Goal: Transaction & Acquisition: Purchase product/service

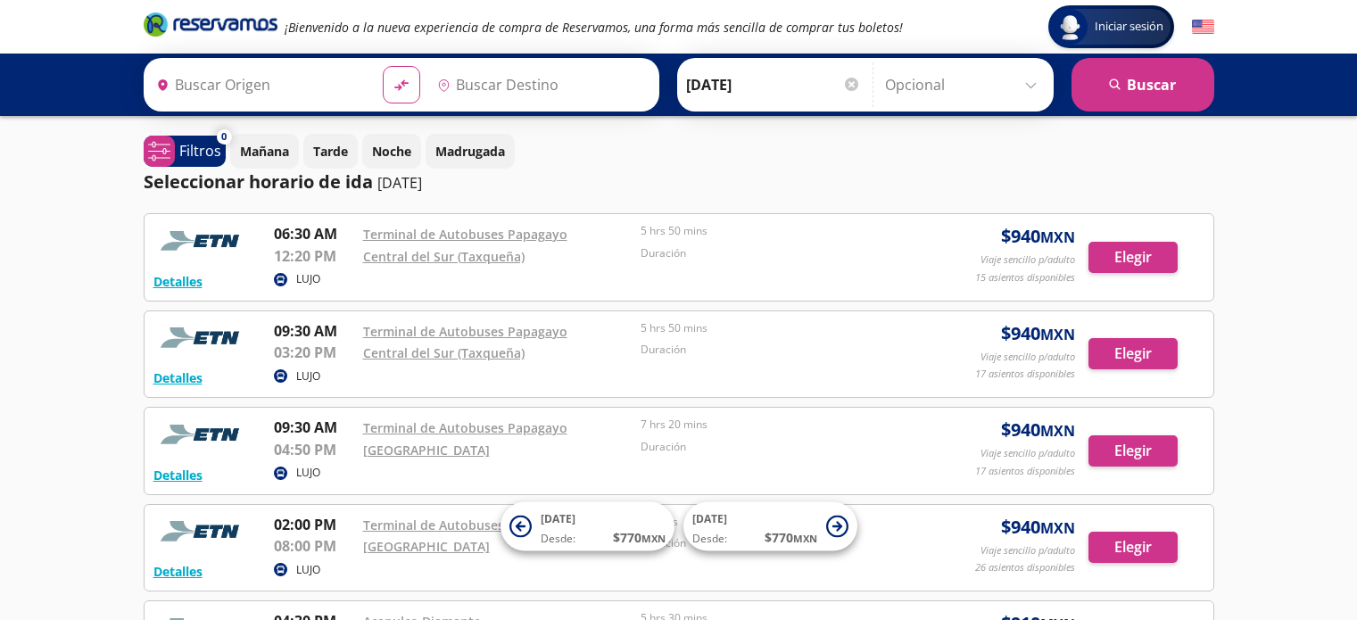
type input "Acapulco, [GEOGRAPHIC_DATA]"
type input "[GEOGRAPHIC_DATA], [GEOGRAPHIC_DATA]"
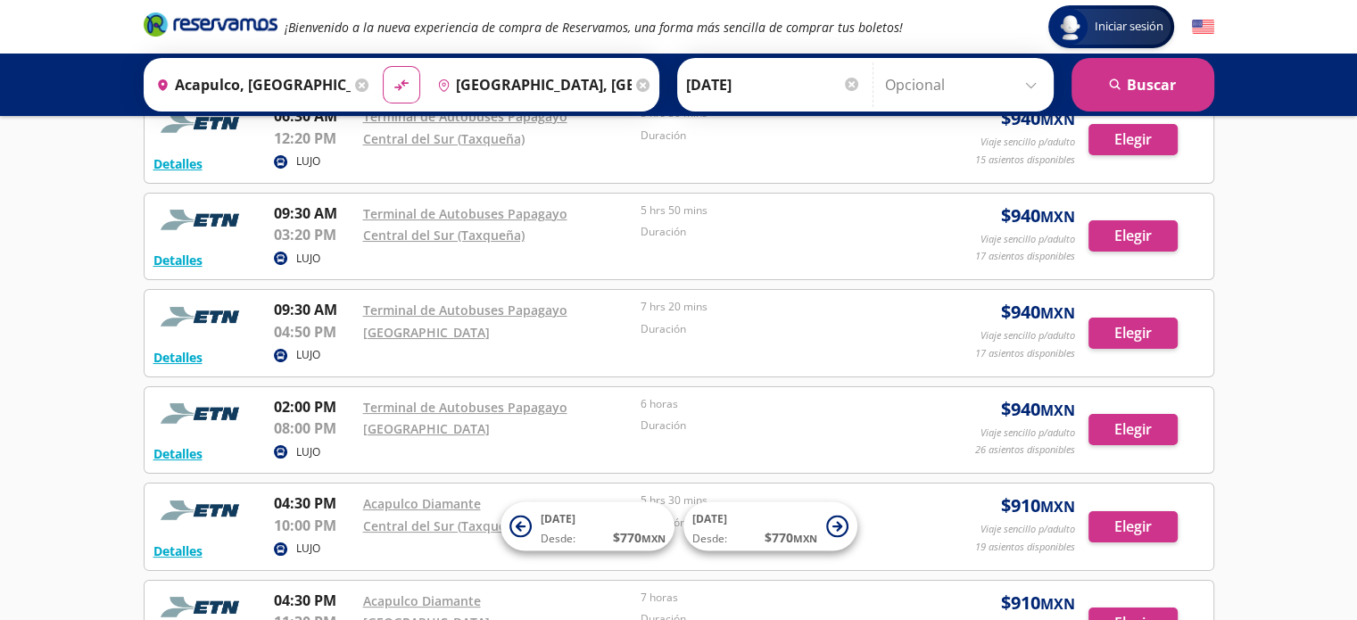
scroll to position [153, 0]
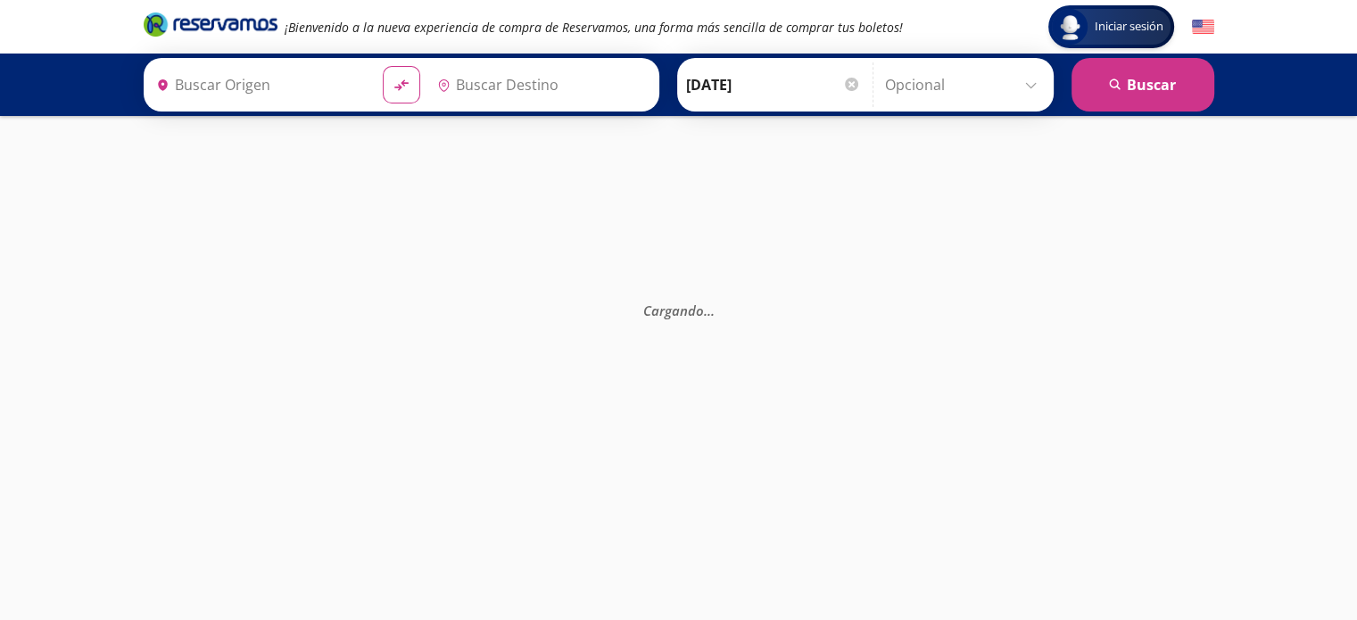
type input "Acapulco, [GEOGRAPHIC_DATA]"
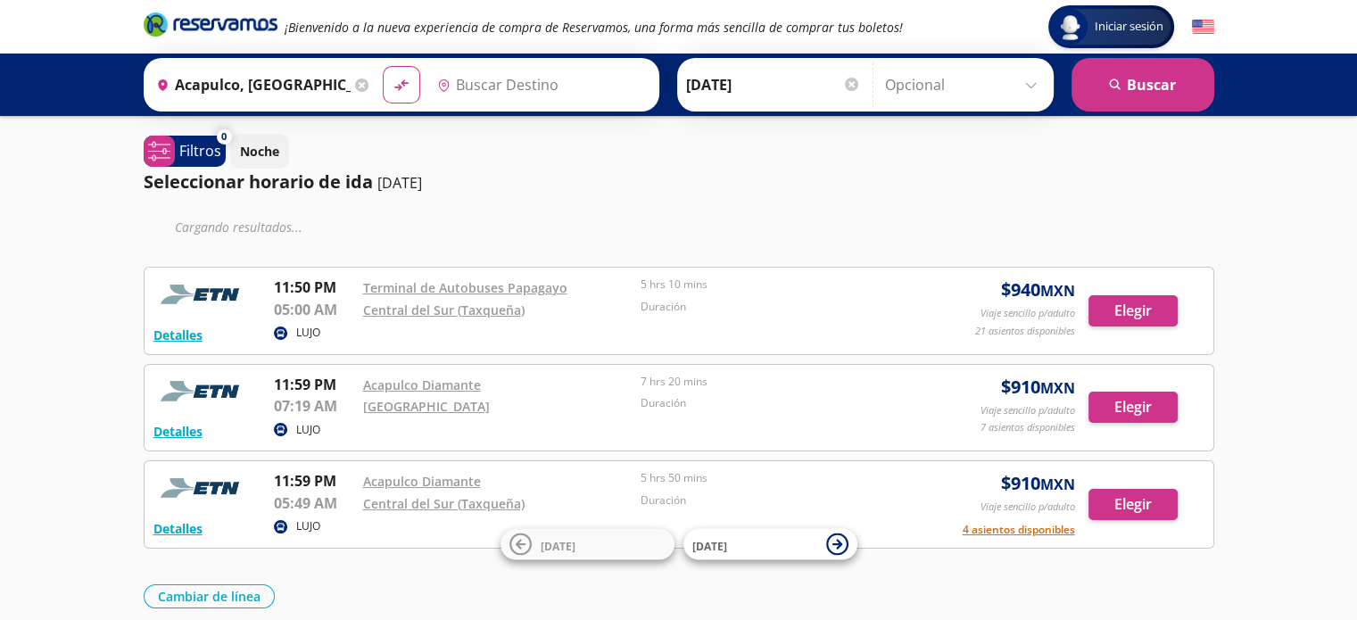
type input "[GEOGRAPHIC_DATA], [GEOGRAPHIC_DATA]"
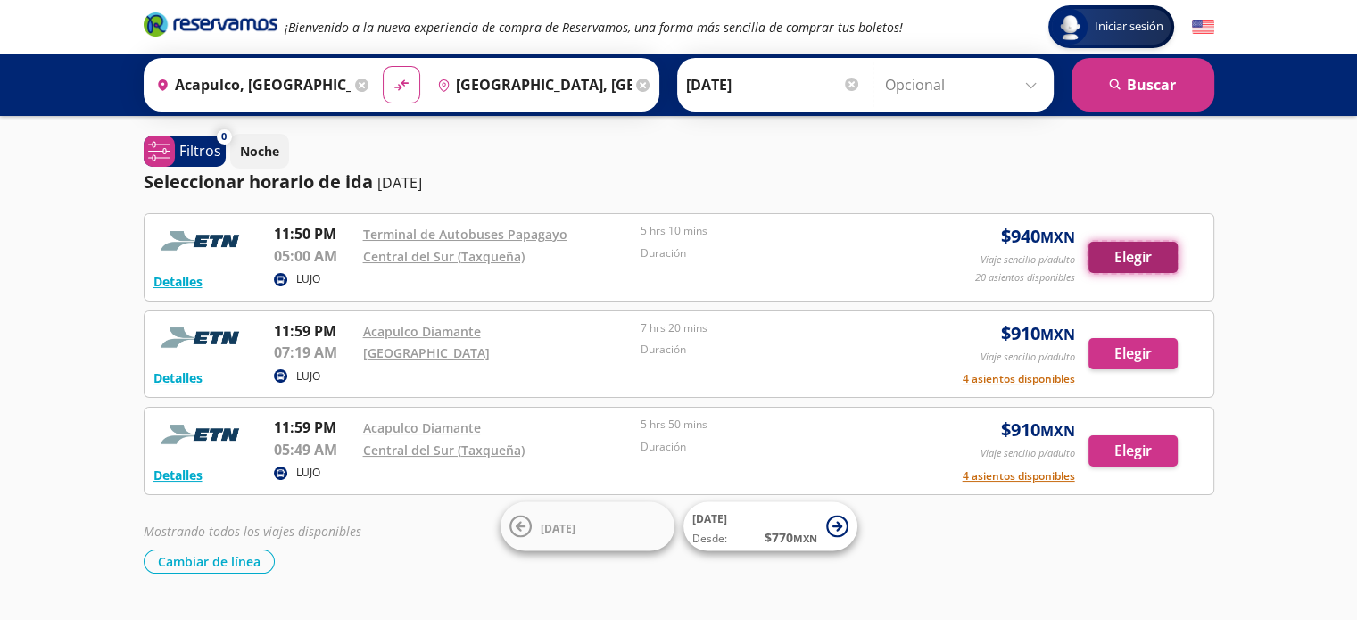
click at [1128, 260] on button "Elegir" at bounding box center [1133, 257] width 89 height 31
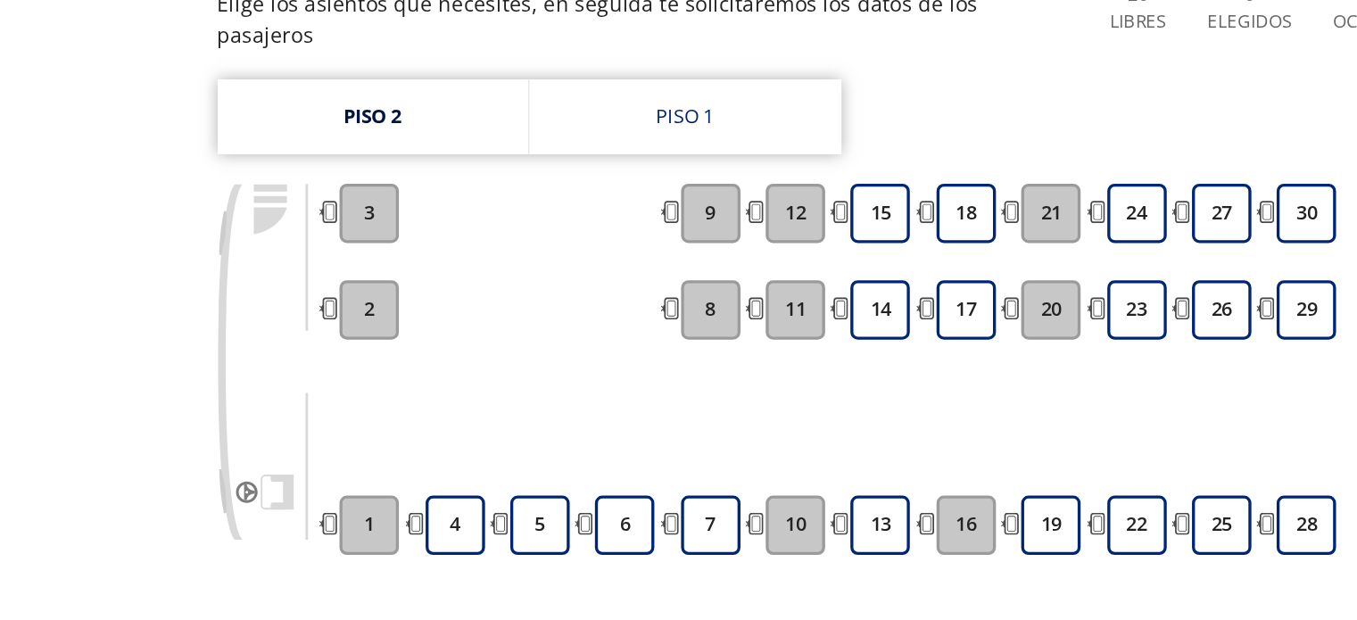
scroll to position [127, 0]
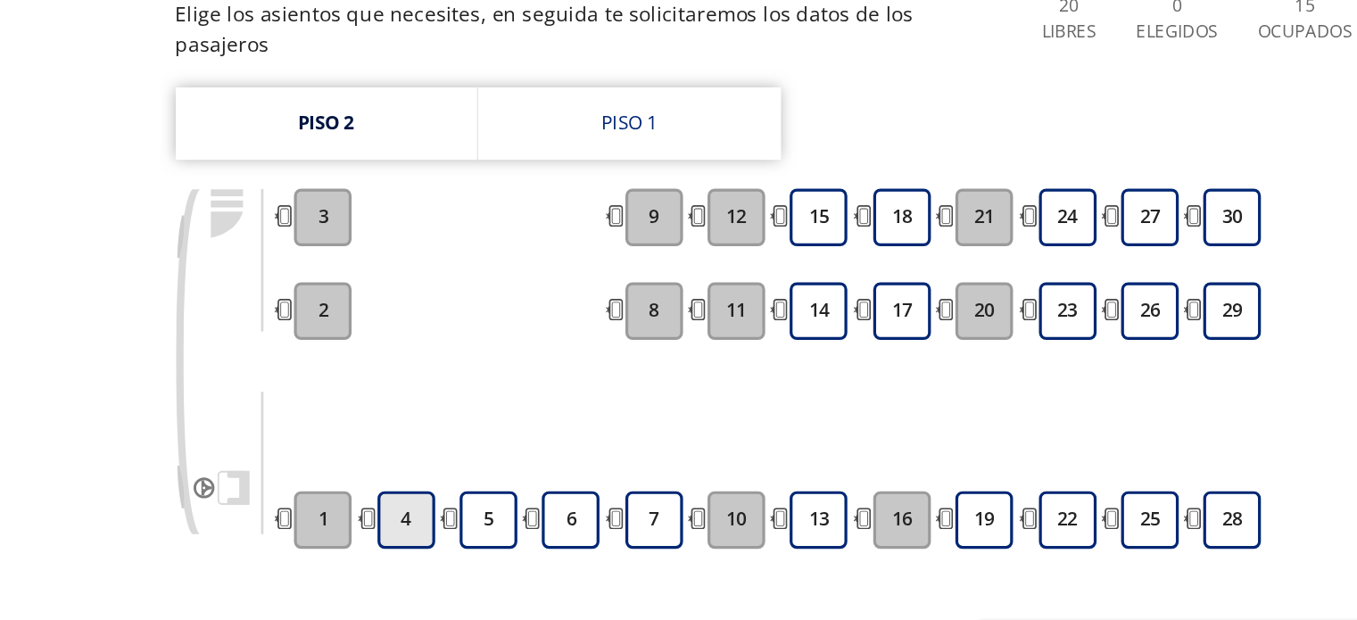
click at [290, 394] on button "4" at bounding box center [287, 412] width 36 height 36
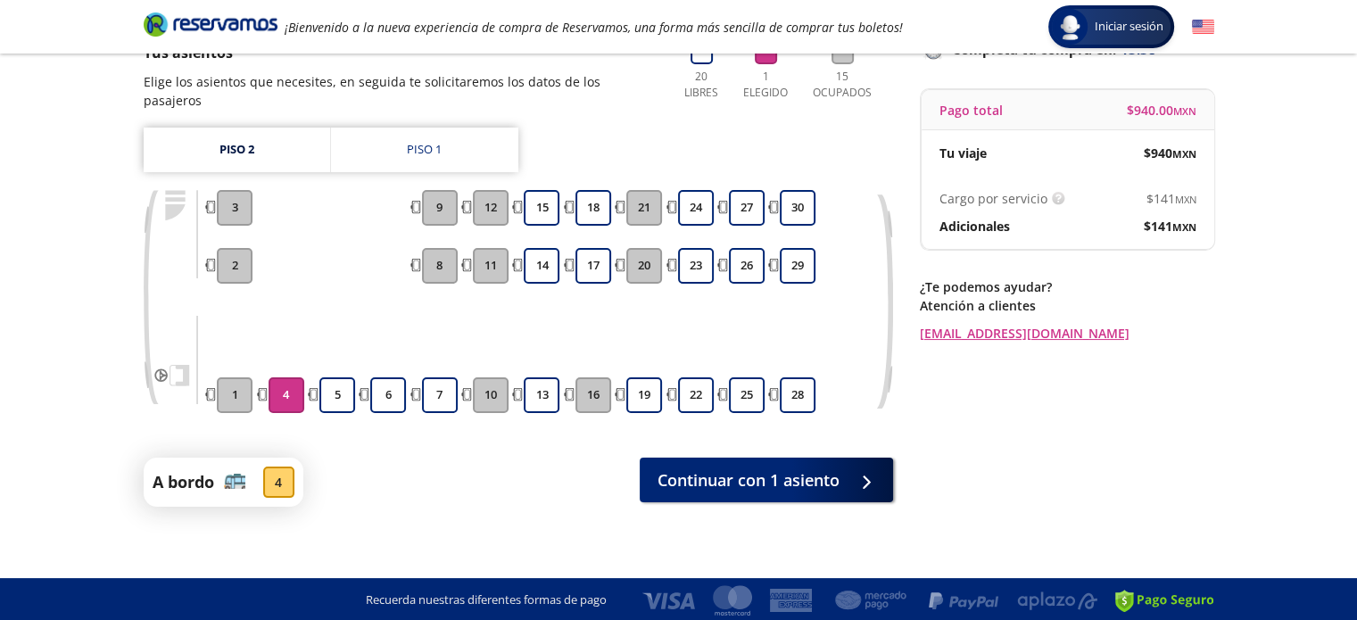
scroll to position [145, 0]
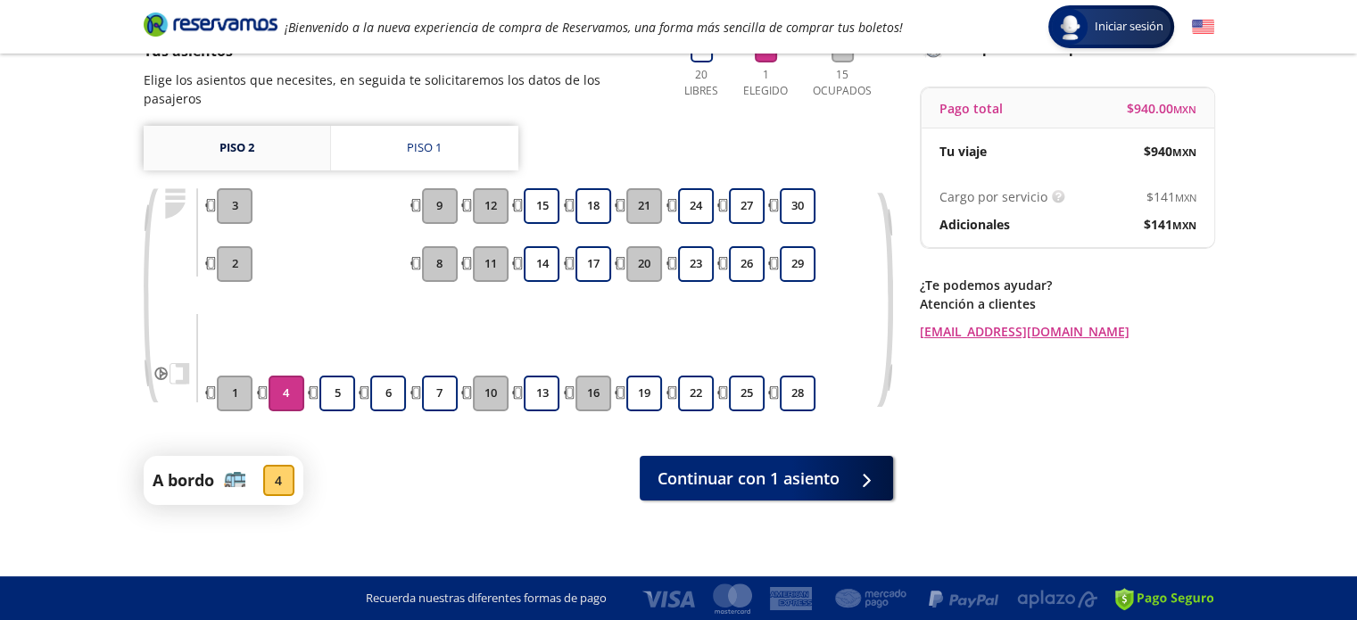
click at [246, 135] on link "Piso 2" at bounding box center [237, 148] width 186 height 45
click at [236, 128] on link "Piso 2" at bounding box center [237, 148] width 186 height 45
click at [200, 131] on link "Piso 2" at bounding box center [237, 148] width 186 height 45
click at [407, 139] on div "Piso 1" at bounding box center [424, 148] width 35 height 18
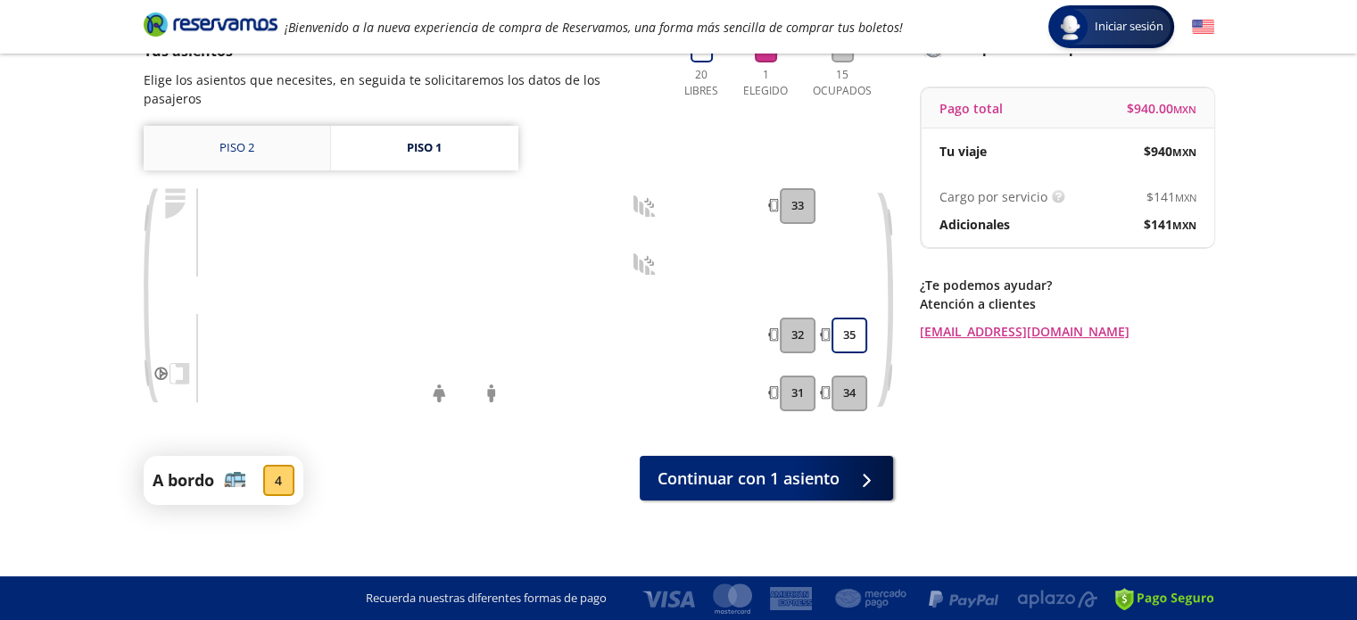
click at [253, 126] on link "Piso 2" at bounding box center [237, 148] width 186 height 45
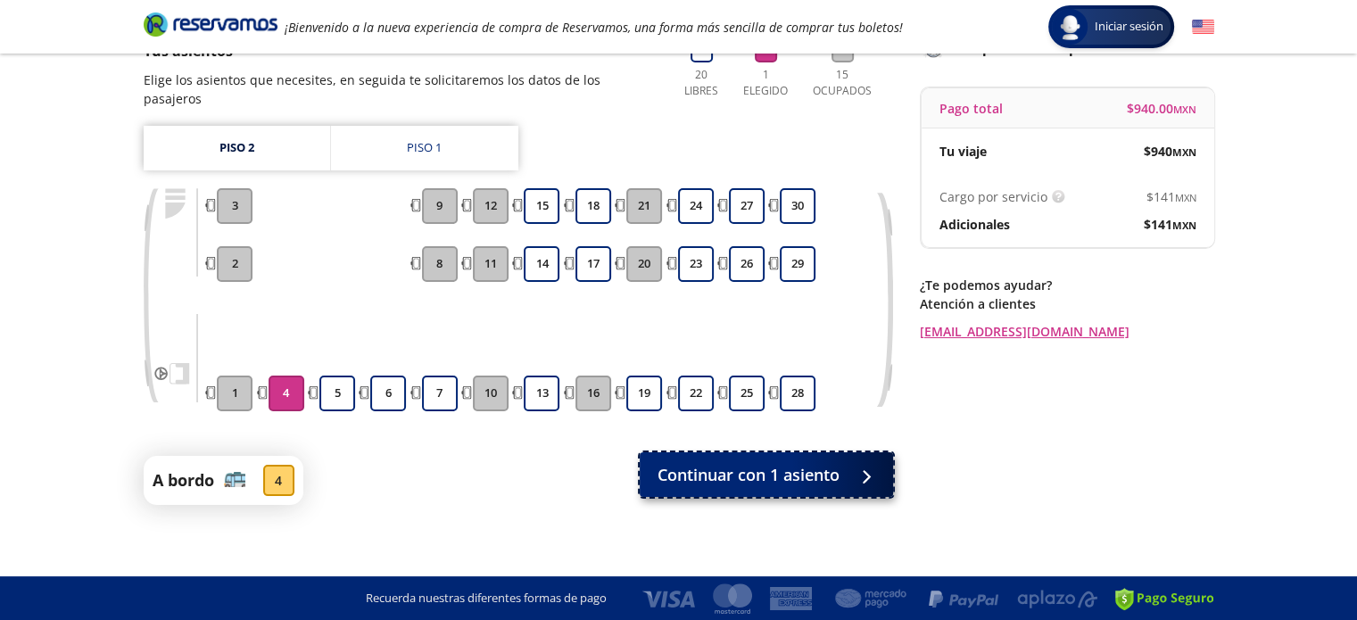
click at [772, 452] on button "Continuar con 1 asiento" at bounding box center [766, 474] width 253 height 45
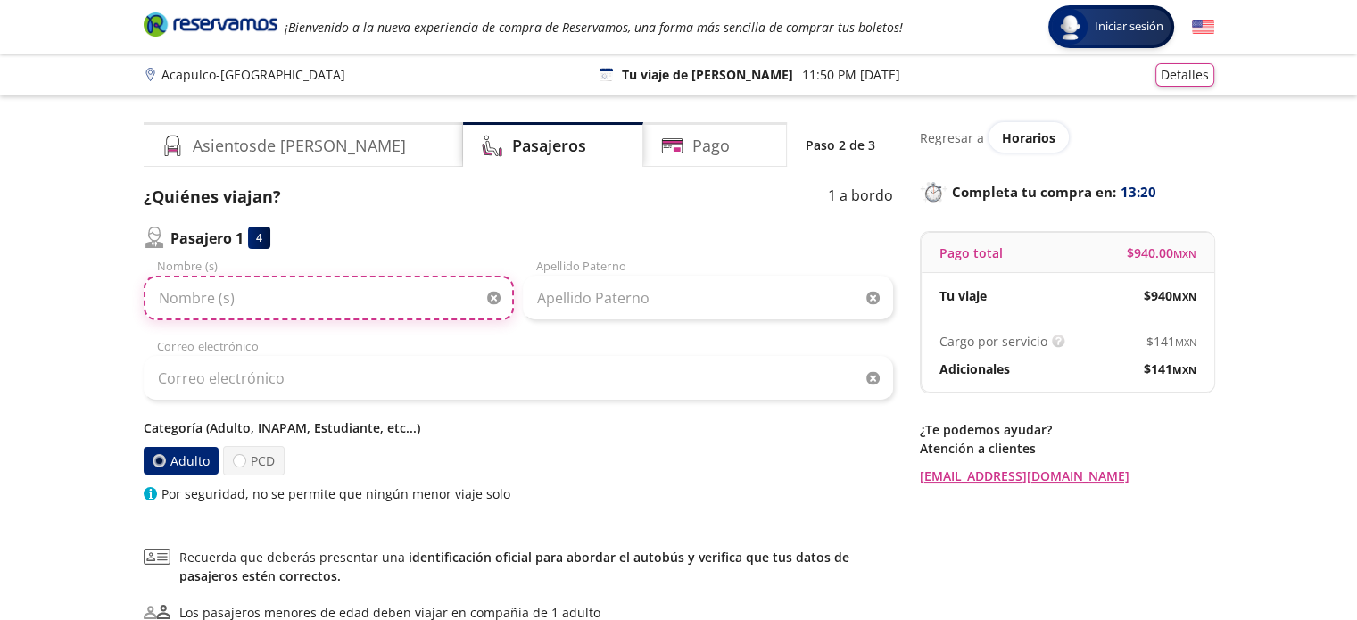
click at [211, 299] on input "Nombre (s)" at bounding box center [329, 298] width 370 height 45
type input "[PERSON_NAME]"
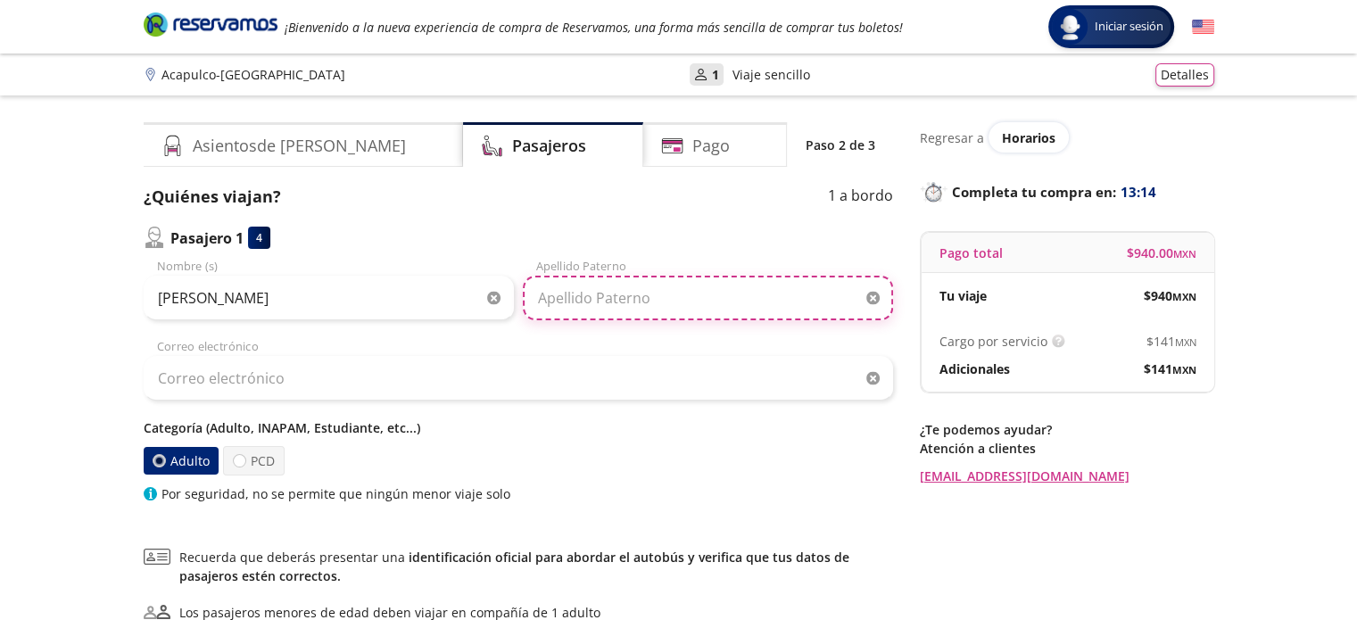
click at [633, 298] on input "Apellido Paterno" at bounding box center [708, 298] width 370 height 45
type input "Moctezuma"
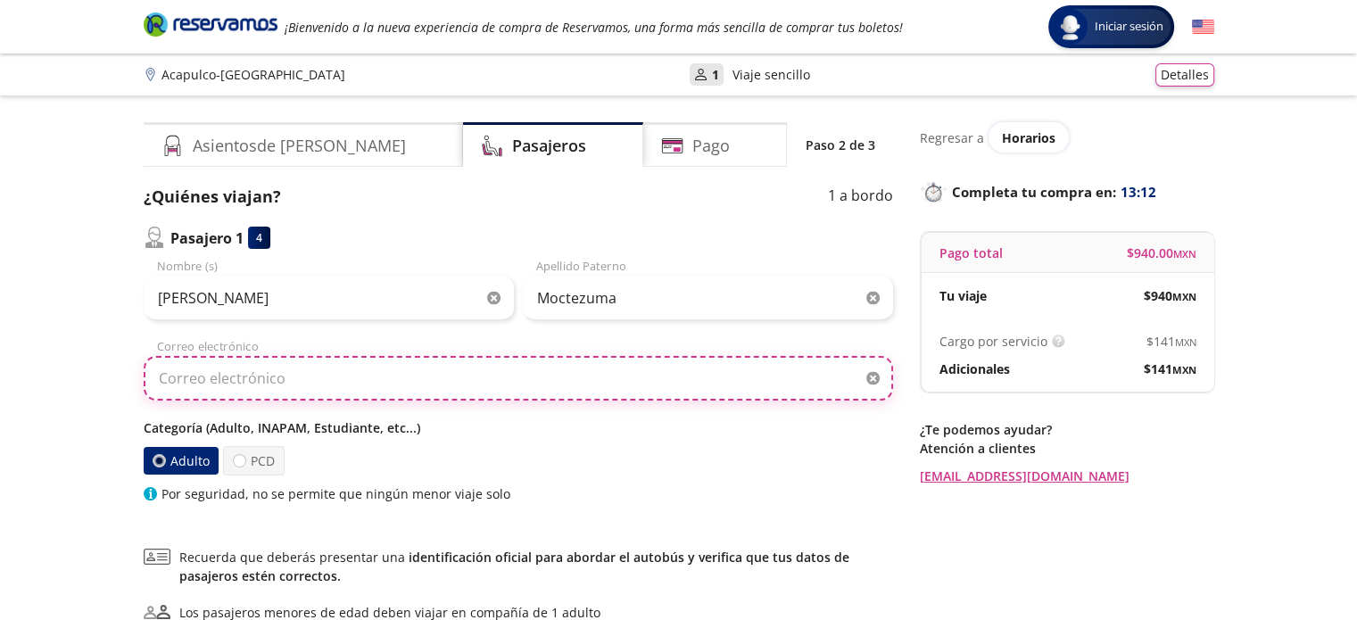
click at [325, 387] on input "Correo electrónico" at bounding box center [519, 378] width 750 height 45
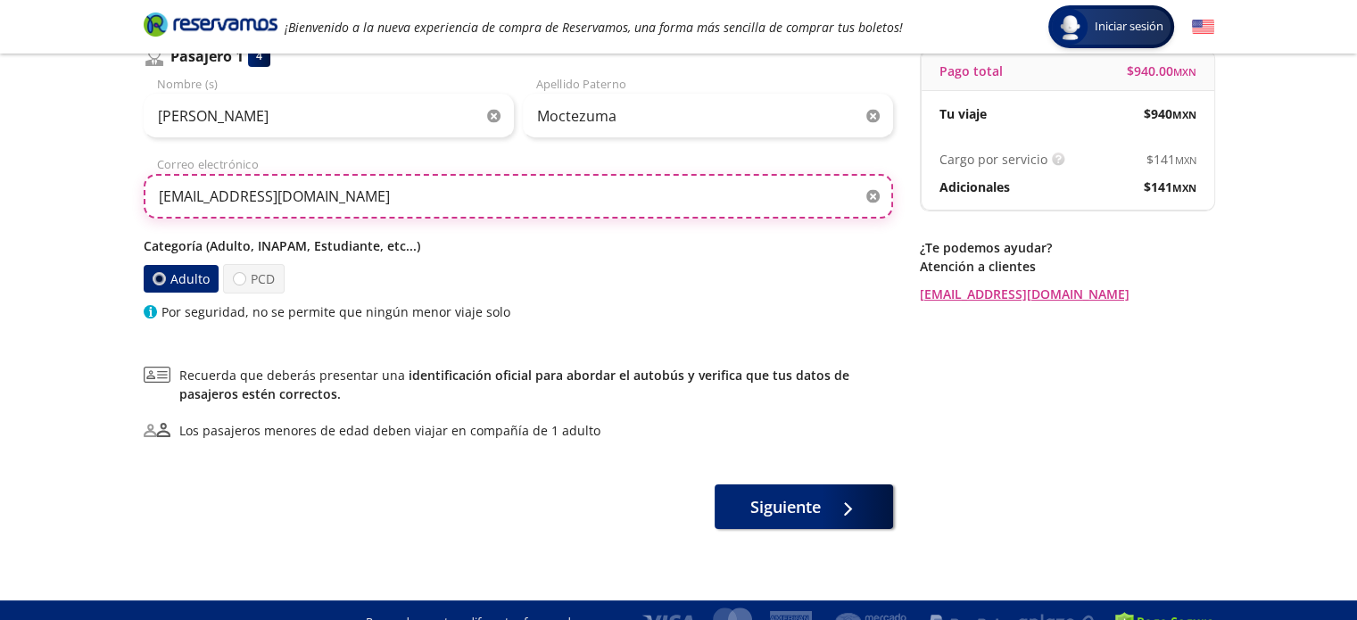
scroll to position [200, 0]
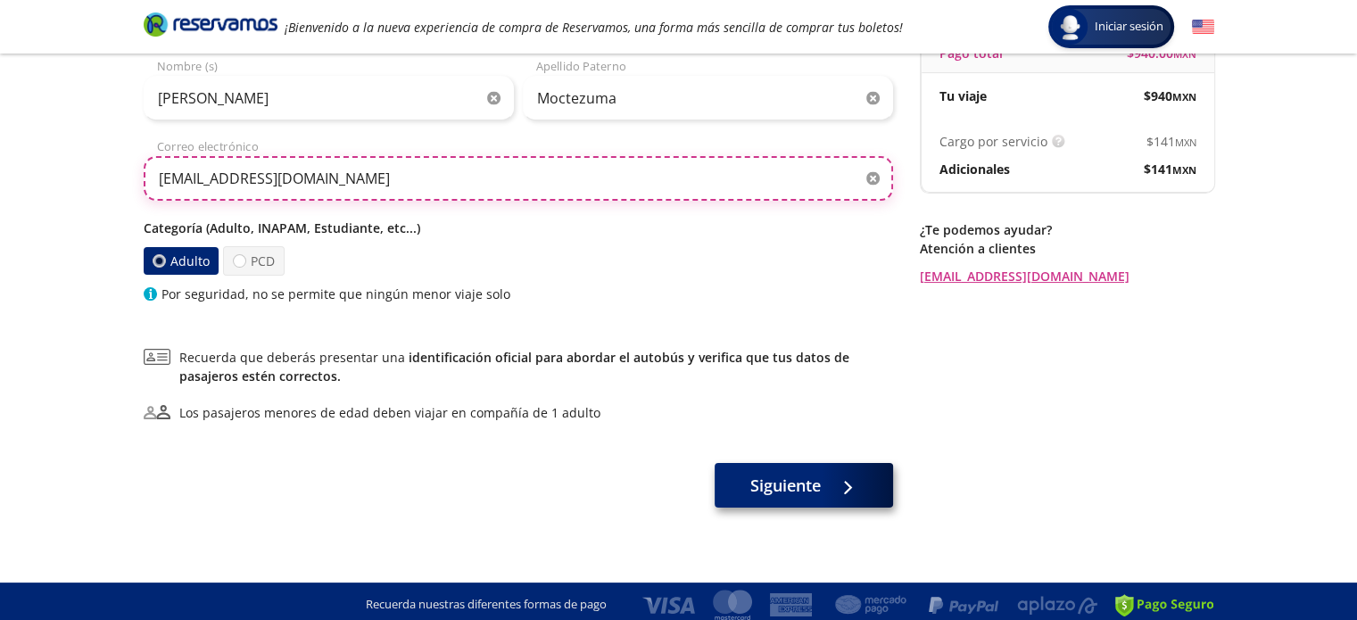
type input "[EMAIL_ADDRESS][DOMAIN_NAME]"
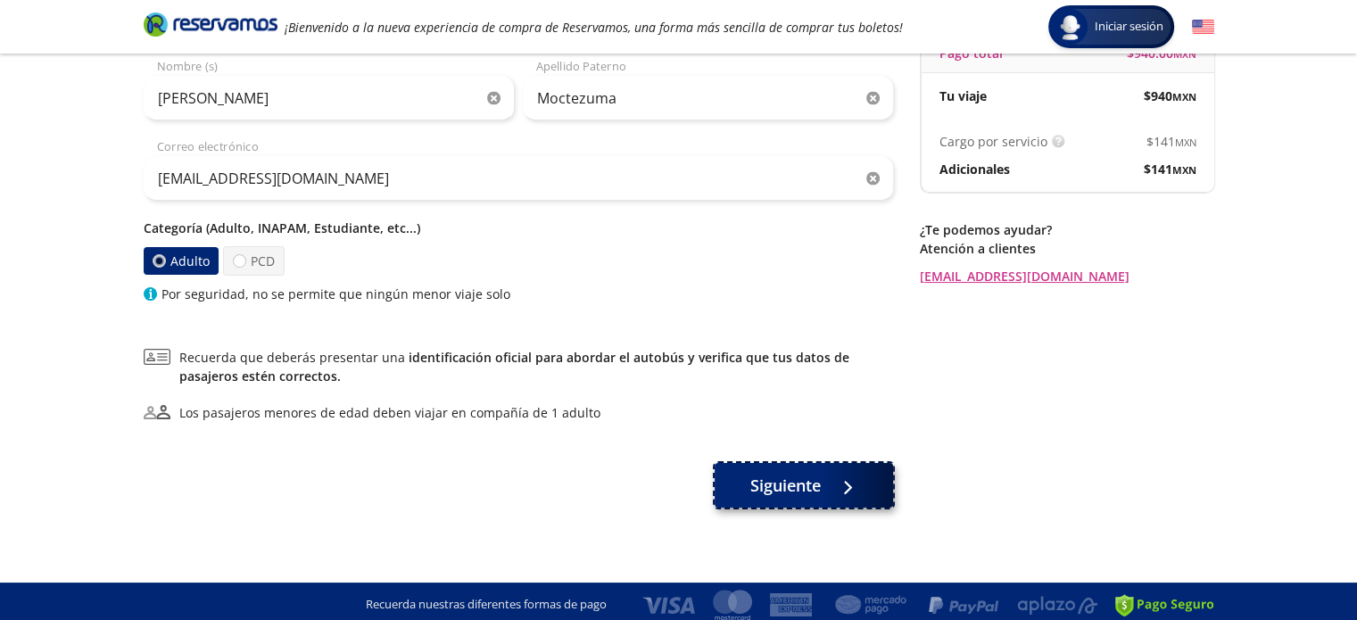
click at [797, 484] on span "Siguiente" at bounding box center [785, 486] width 70 height 24
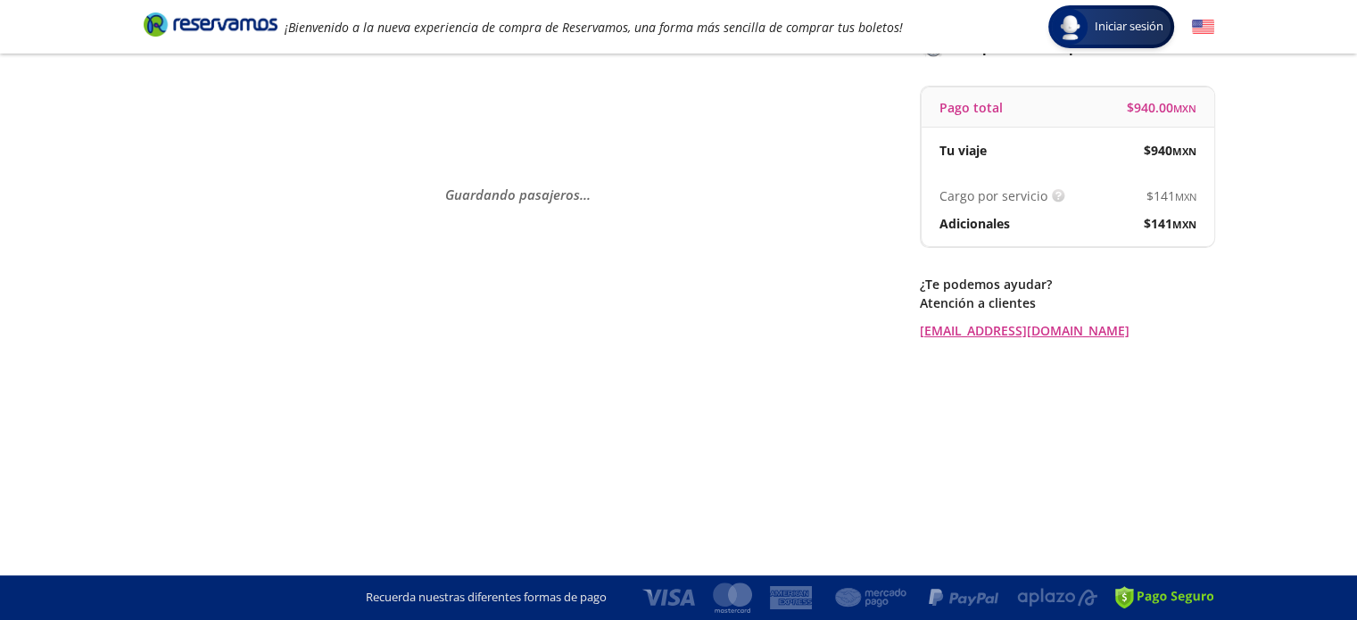
scroll to position [0, 0]
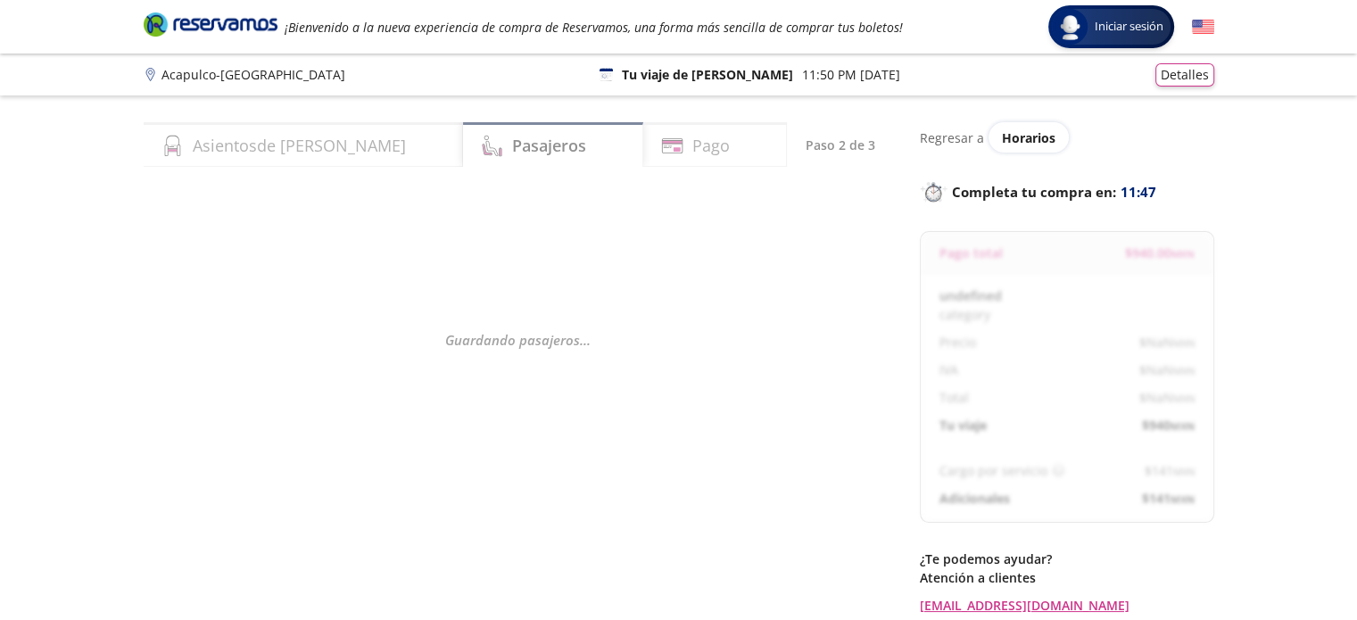
select select "MX"
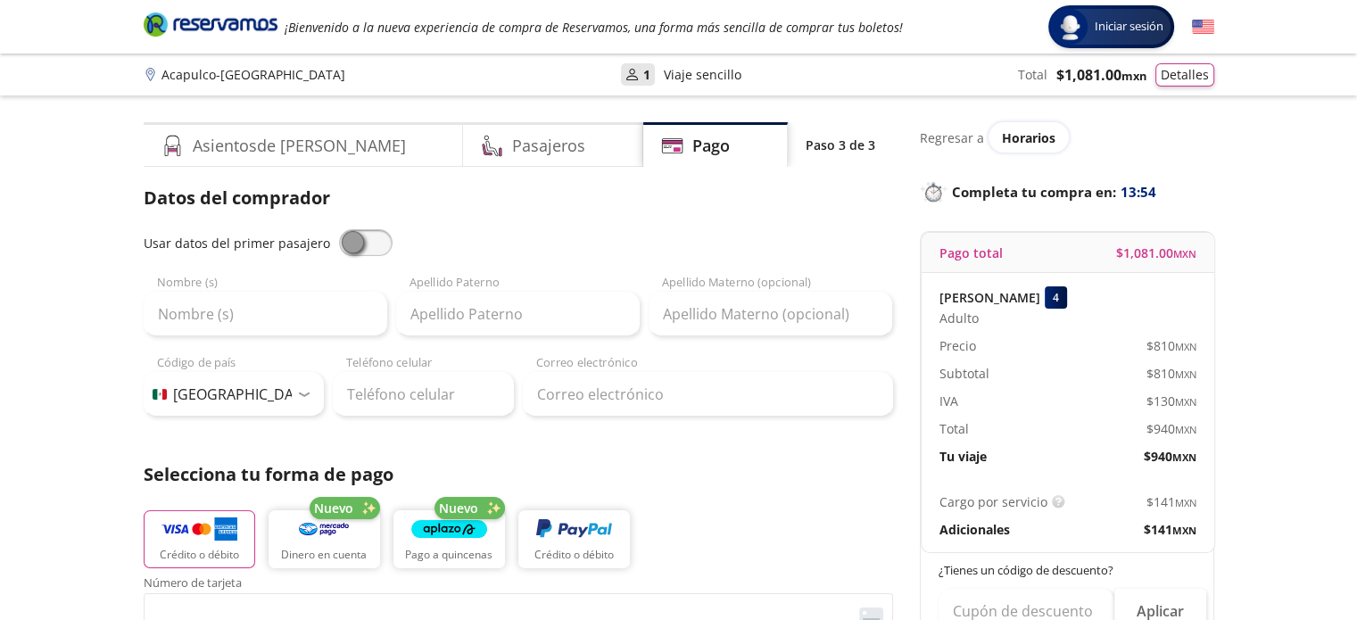
click at [355, 236] on span at bounding box center [366, 242] width 54 height 27
click at [339, 229] on input "checkbox" at bounding box center [339, 229] width 0 height 0
type input "[PERSON_NAME]"
type input "Moctezuma"
type input "[EMAIL_ADDRESS][DOMAIN_NAME]"
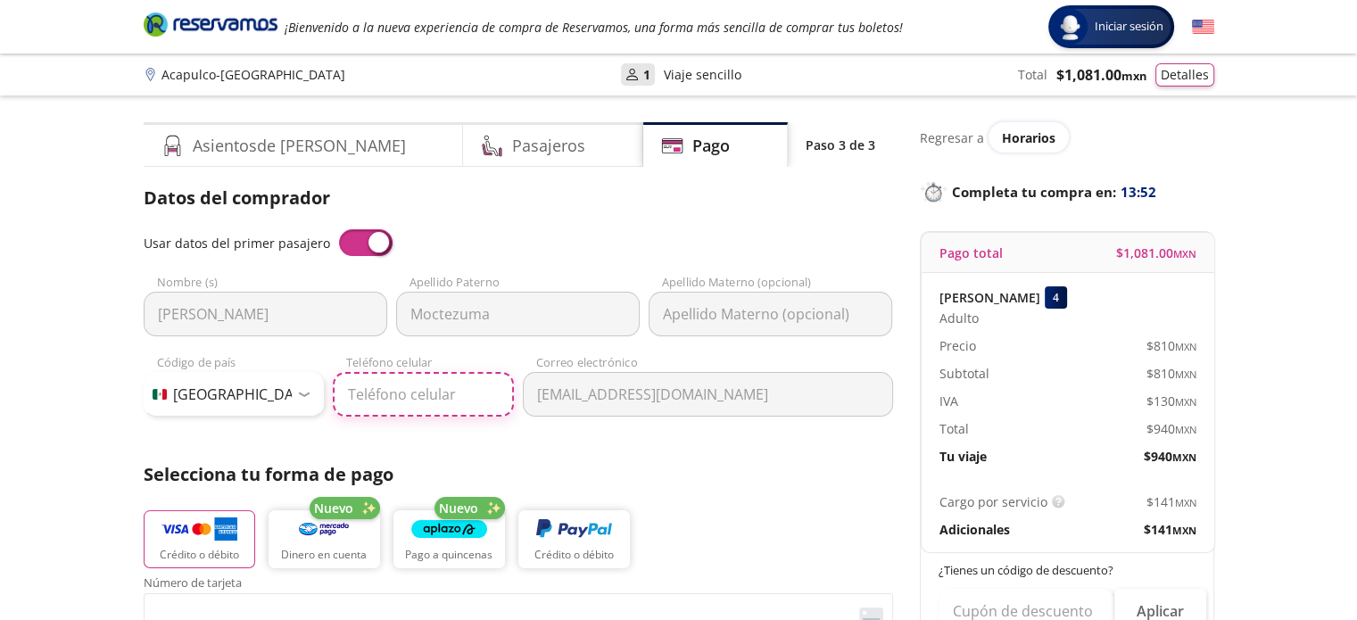
click at [417, 394] on input "Teléfono celular" at bounding box center [423, 394] width 181 height 45
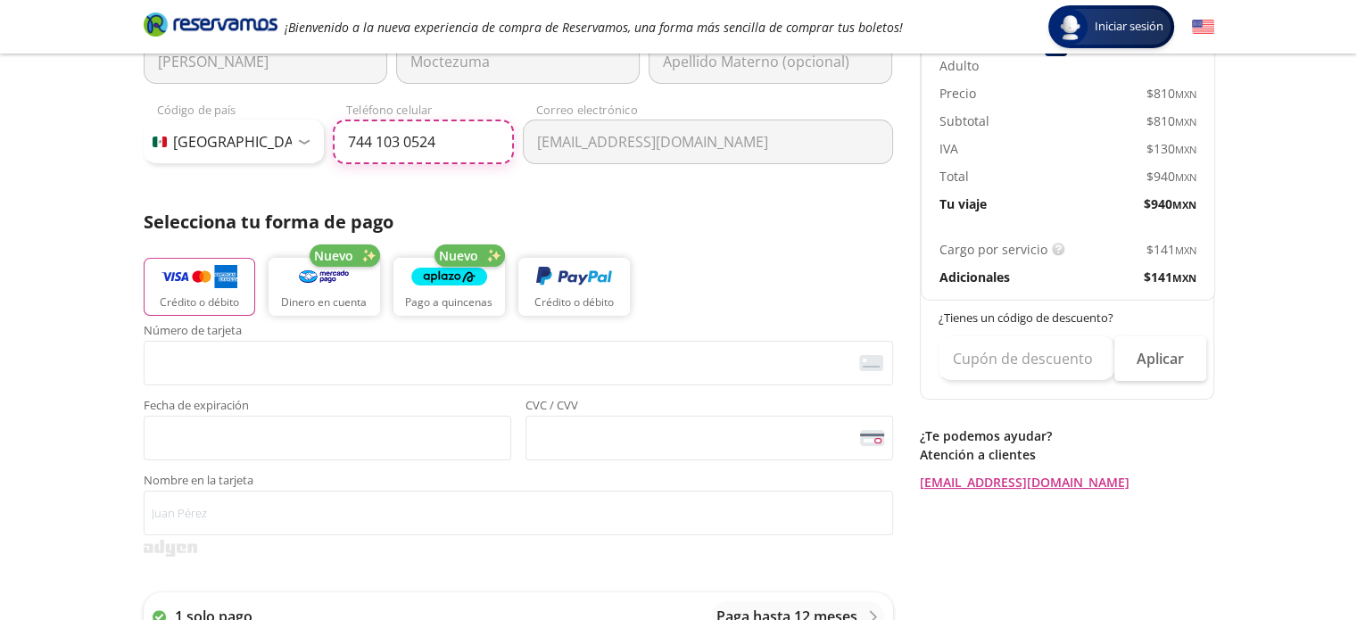
scroll to position [255, 0]
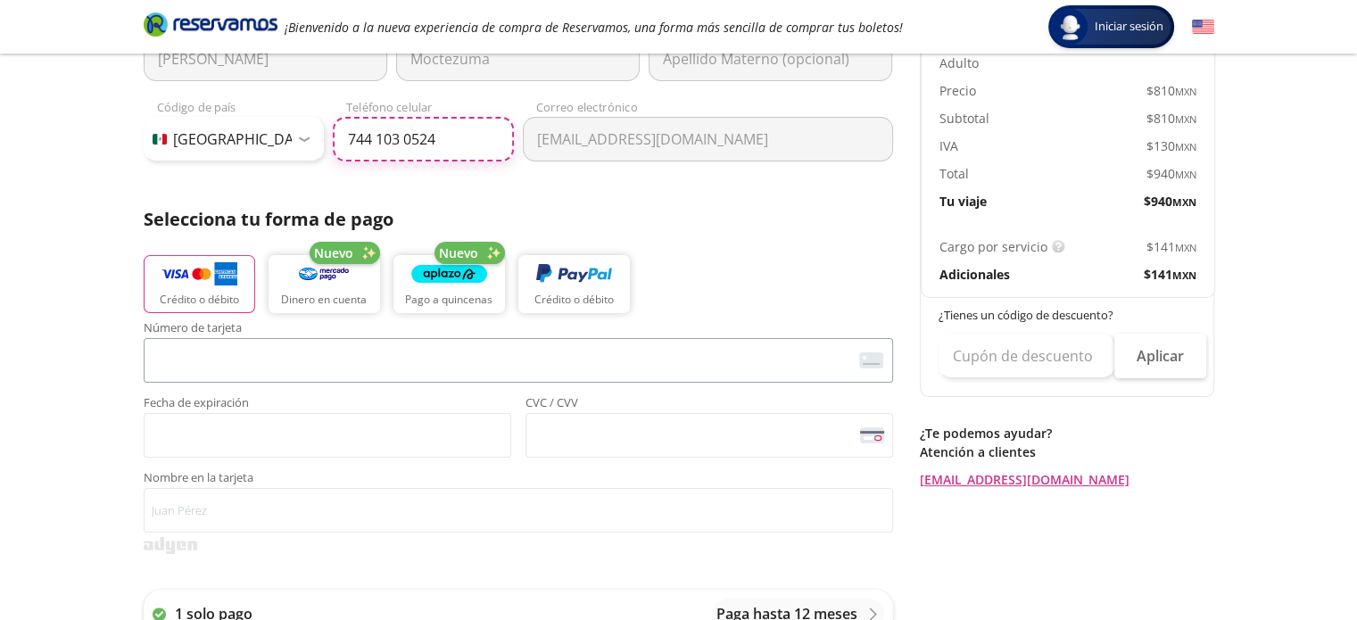
type input "744 103 0524"
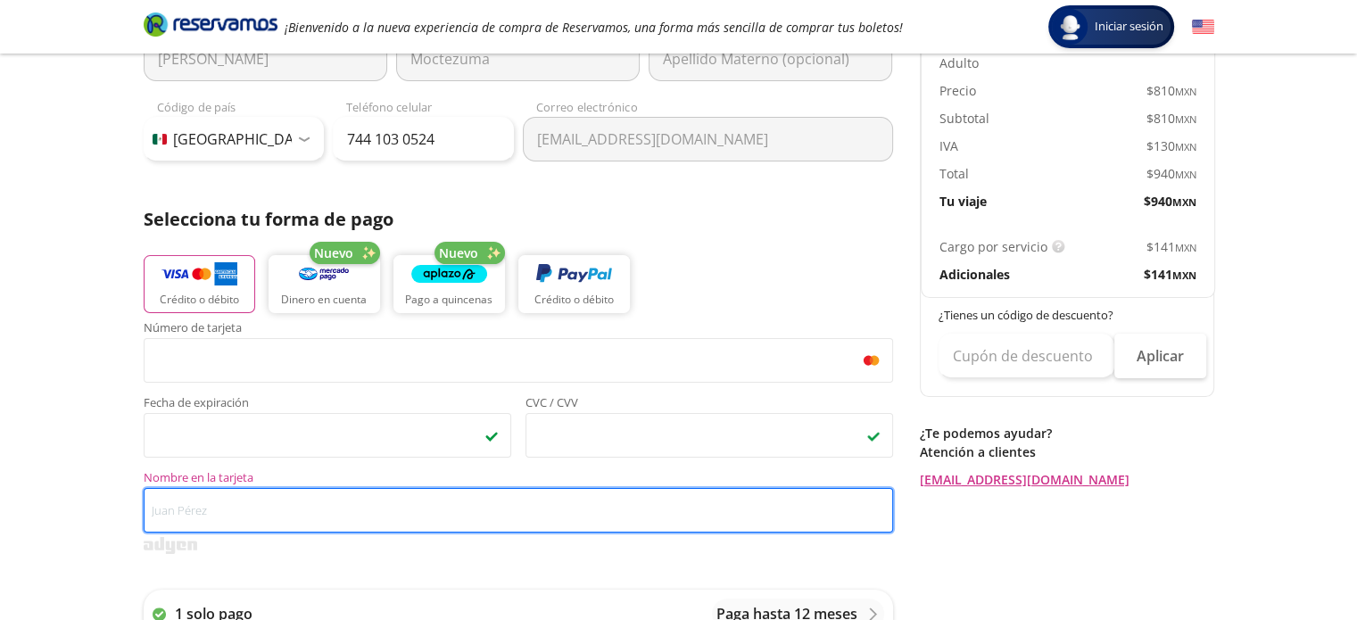
click at [377, 512] on input "Nombre en la tarjeta" at bounding box center [519, 510] width 750 height 45
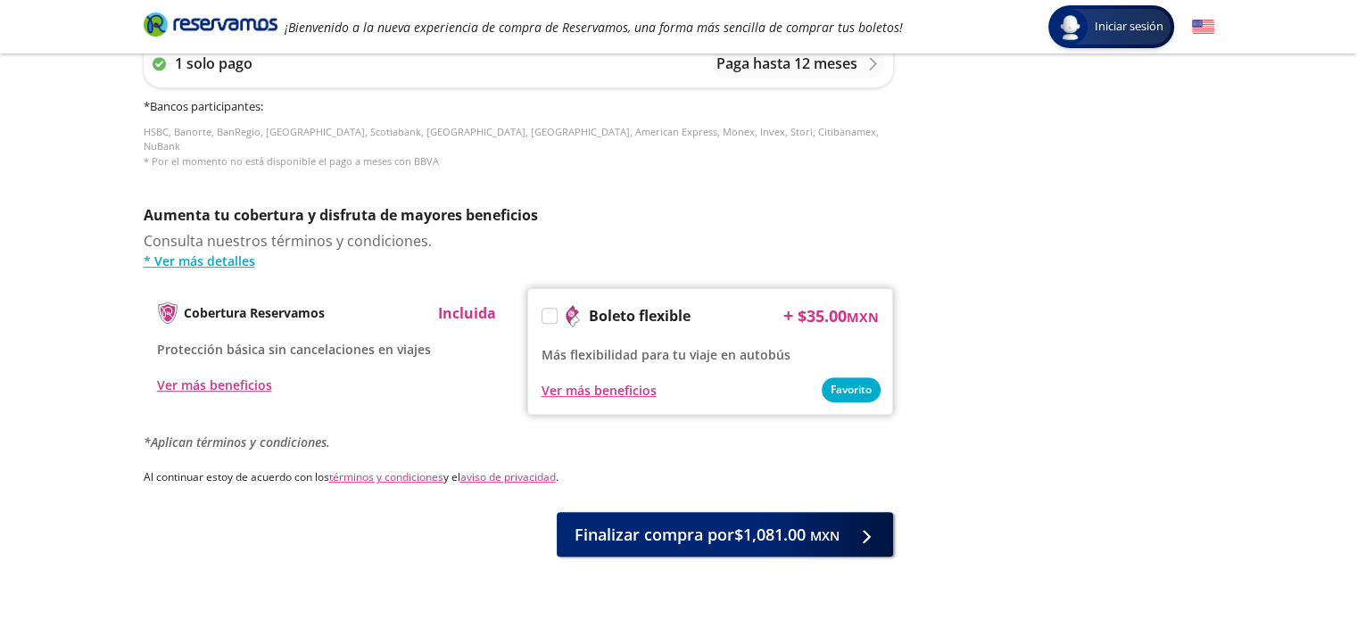
scroll to position [843, 0]
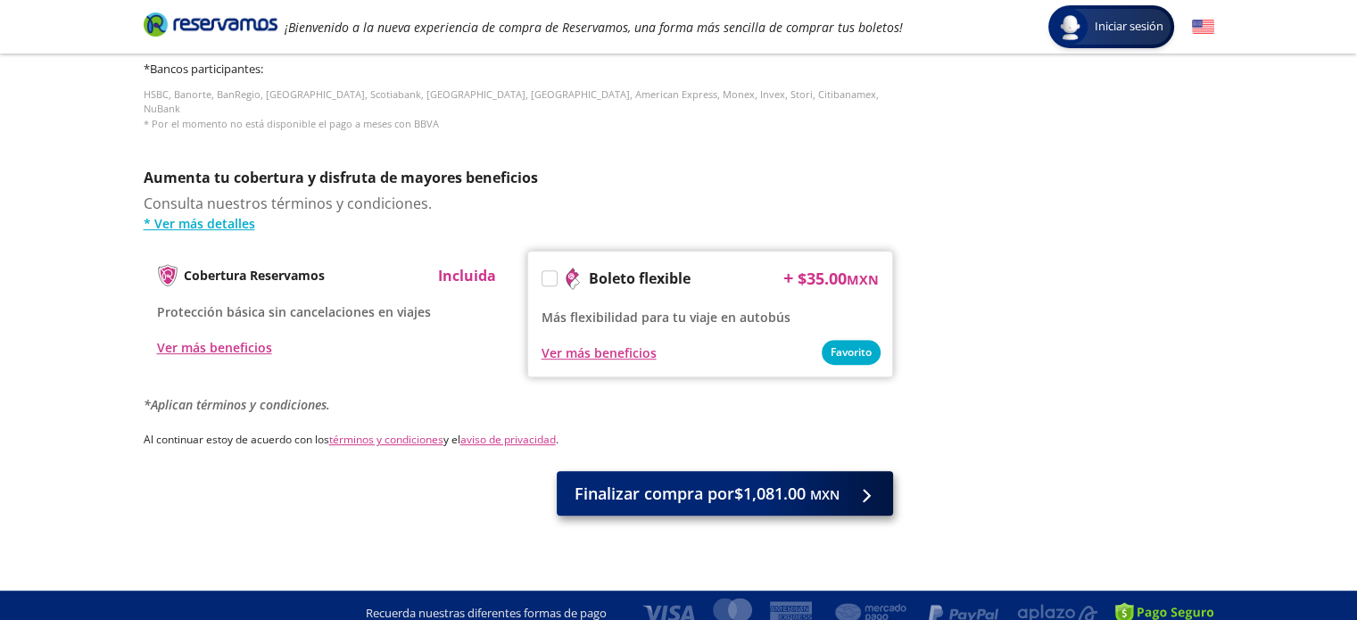
type input "[PERSON_NAME]"
click at [798, 484] on span "Finalizar compra por $1,081.00 MXN" at bounding box center [707, 494] width 265 height 24
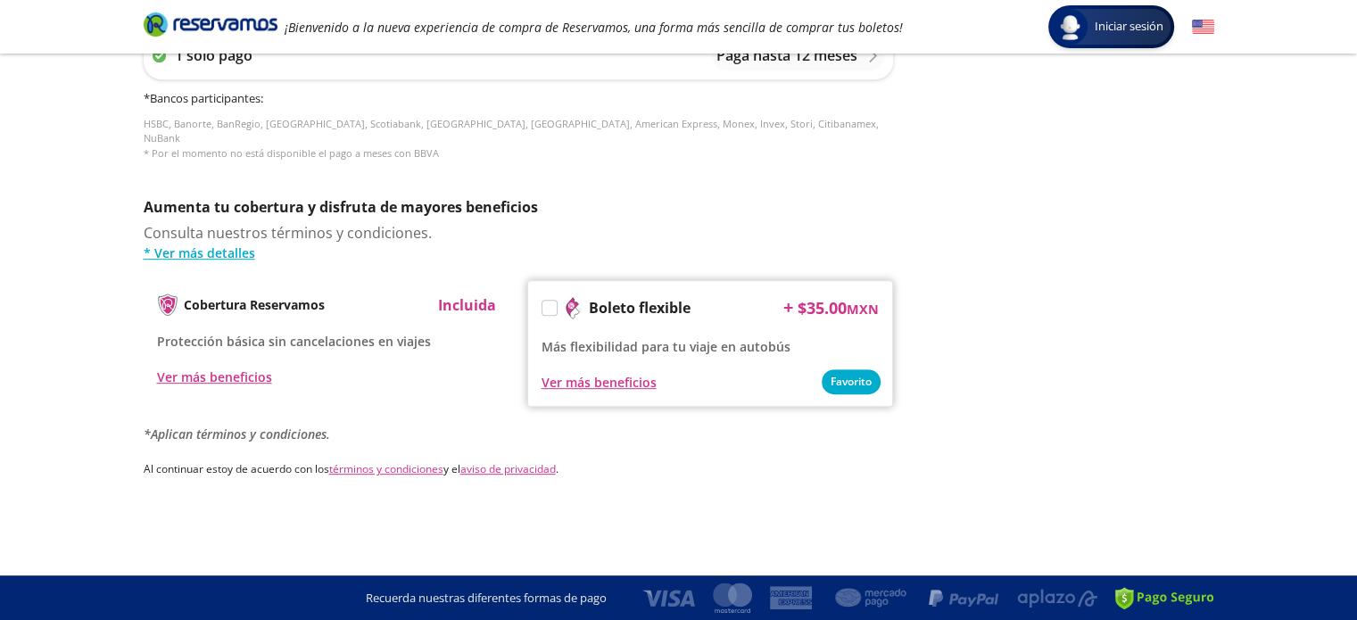
scroll to position [0, 0]
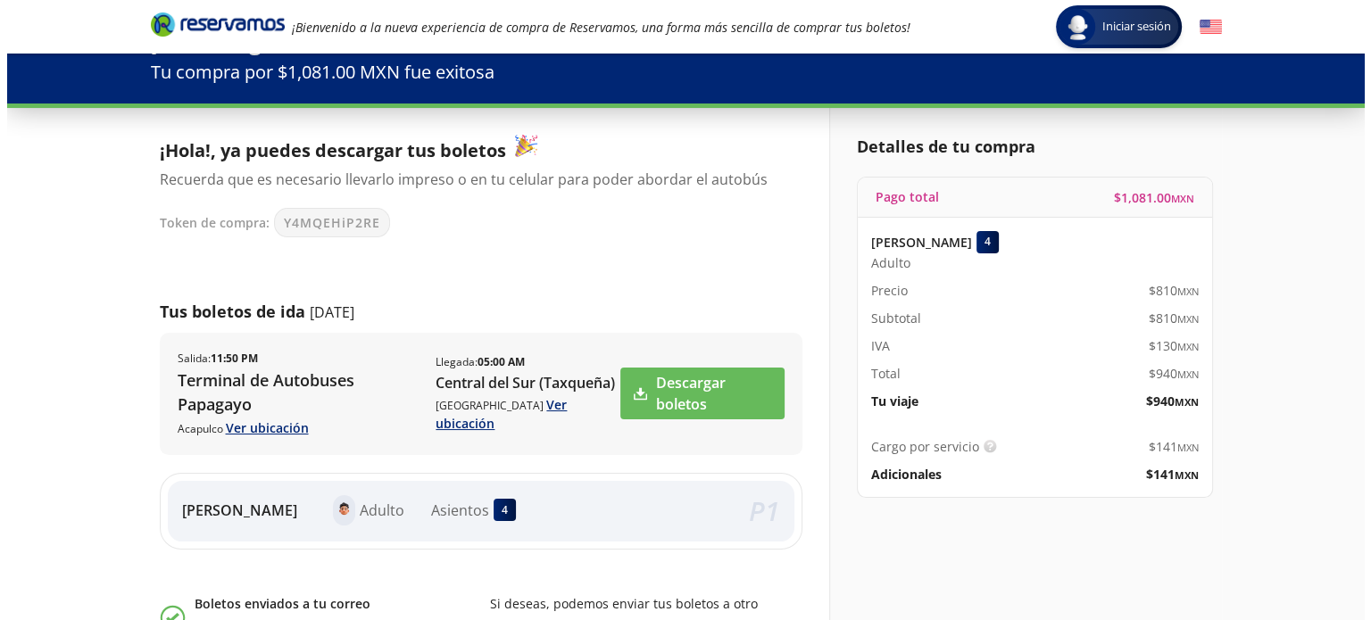
scroll to position [48, 0]
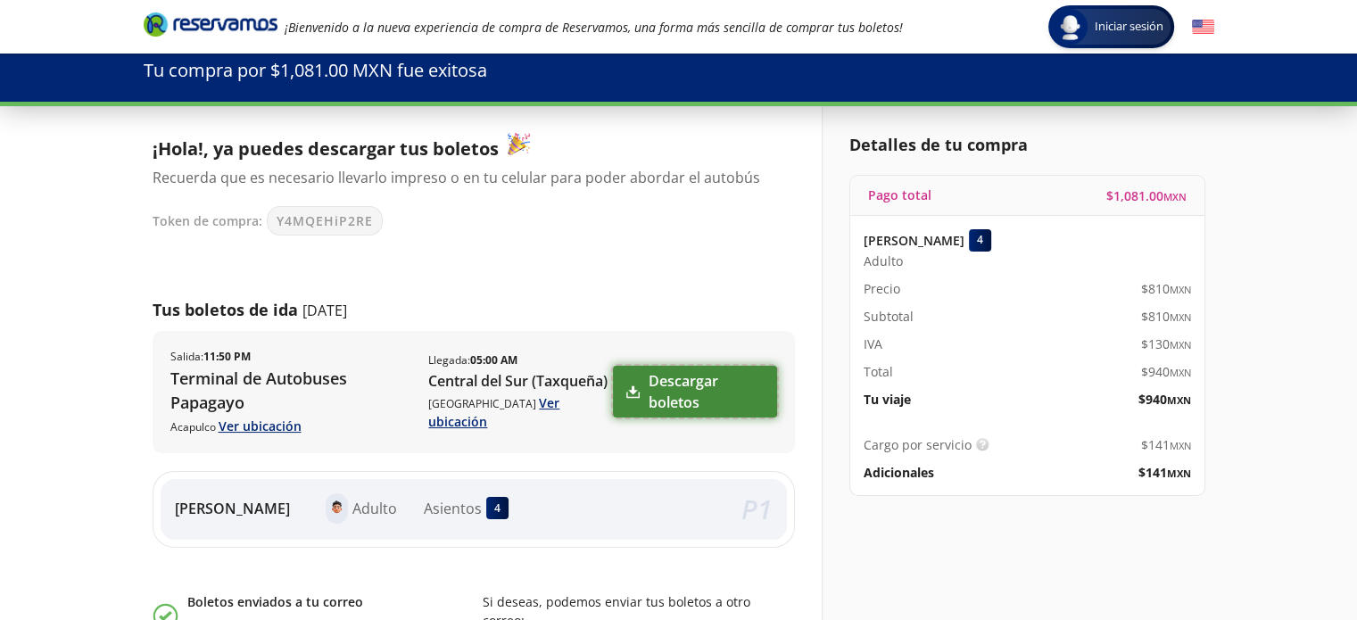
click at [682, 406] on link "Descargar boletos" at bounding box center [694, 392] width 163 height 52
